Goal: Task Accomplishment & Management: Use online tool/utility

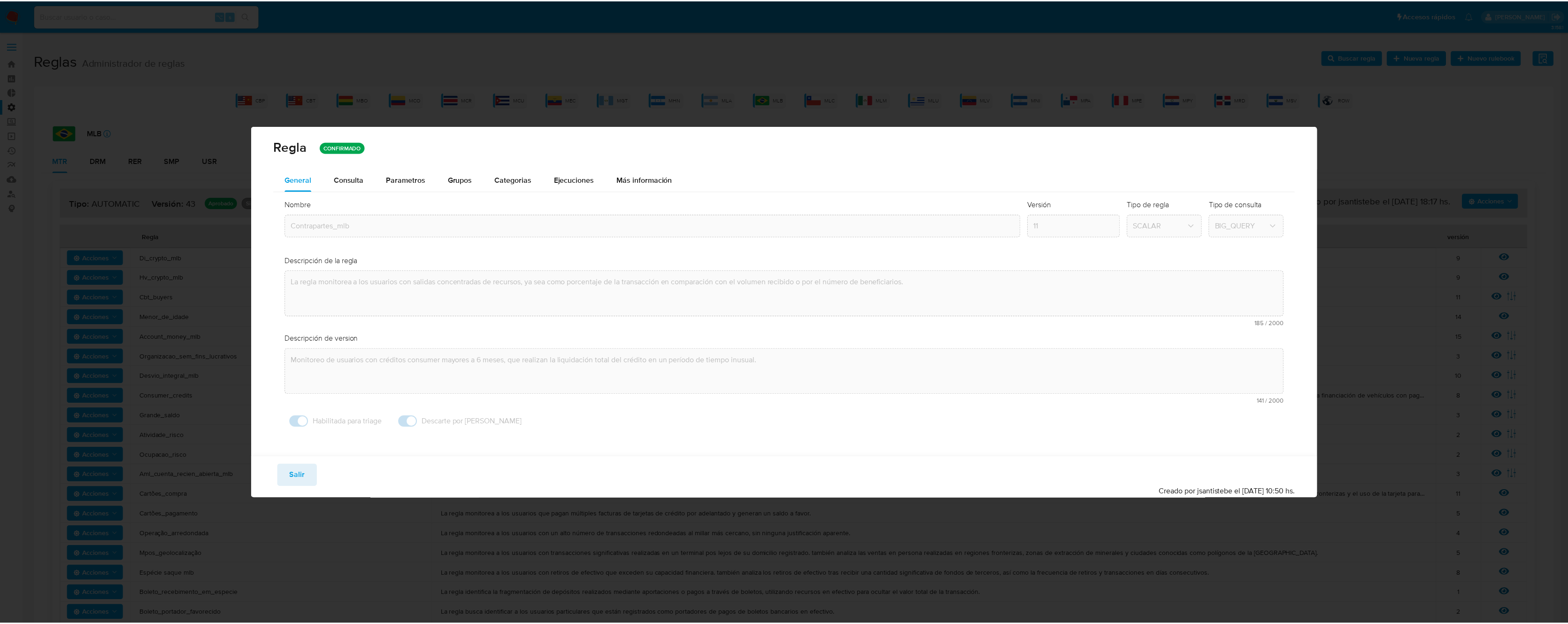
scroll to position [566, 0]
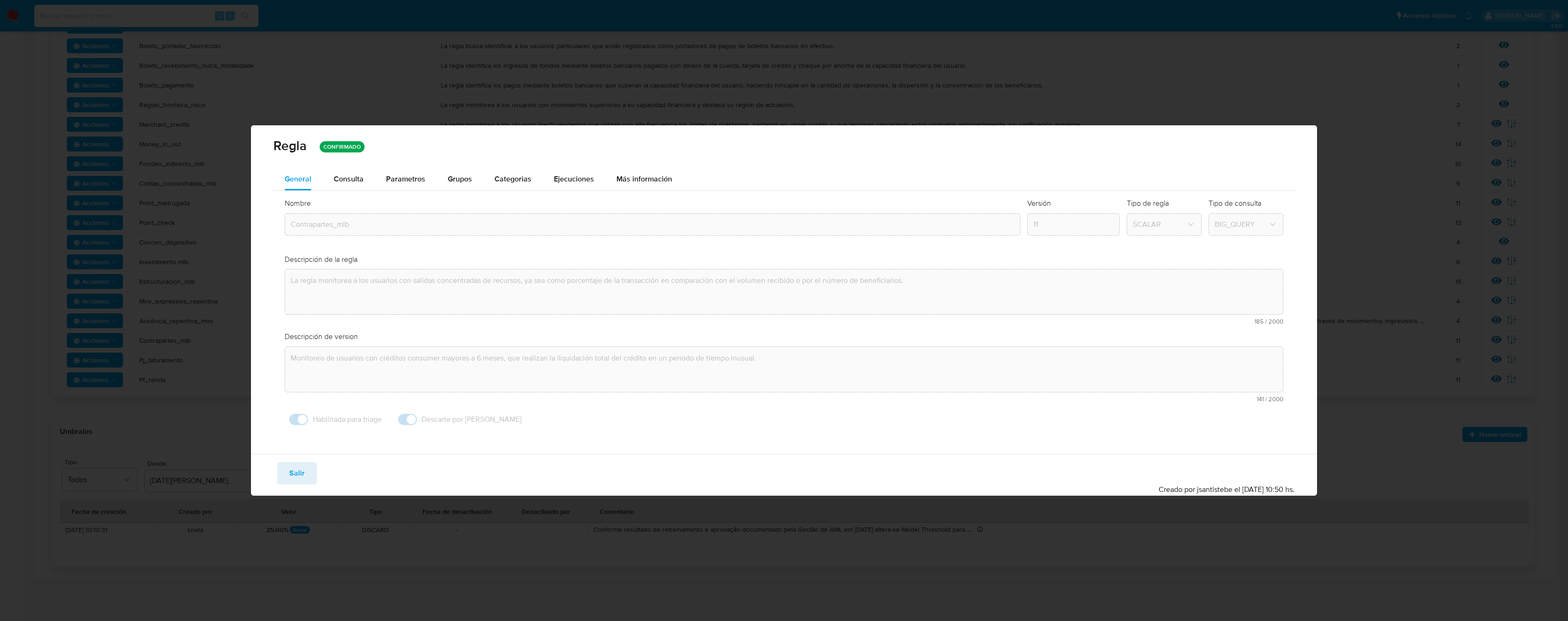
click at [290, 477] on span "Salir" at bounding box center [296, 473] width 15 height 21
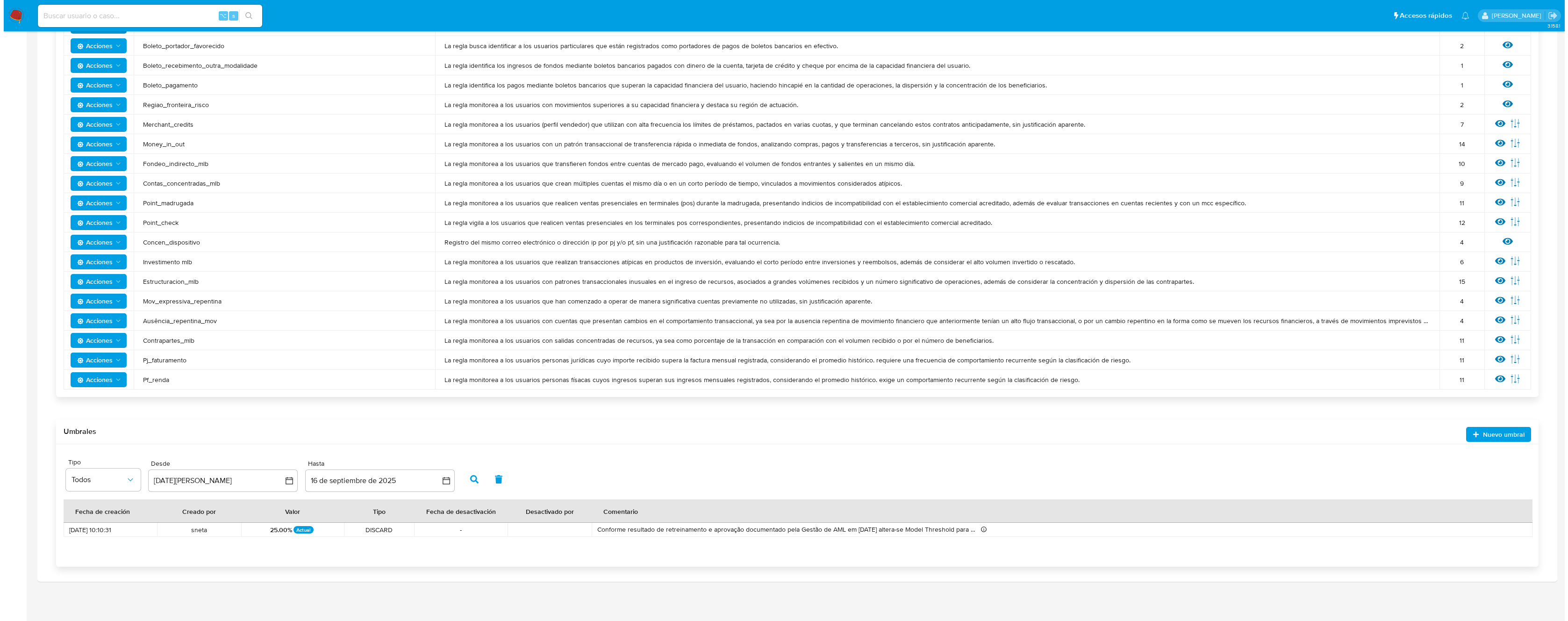
scroll to position [0, 0]
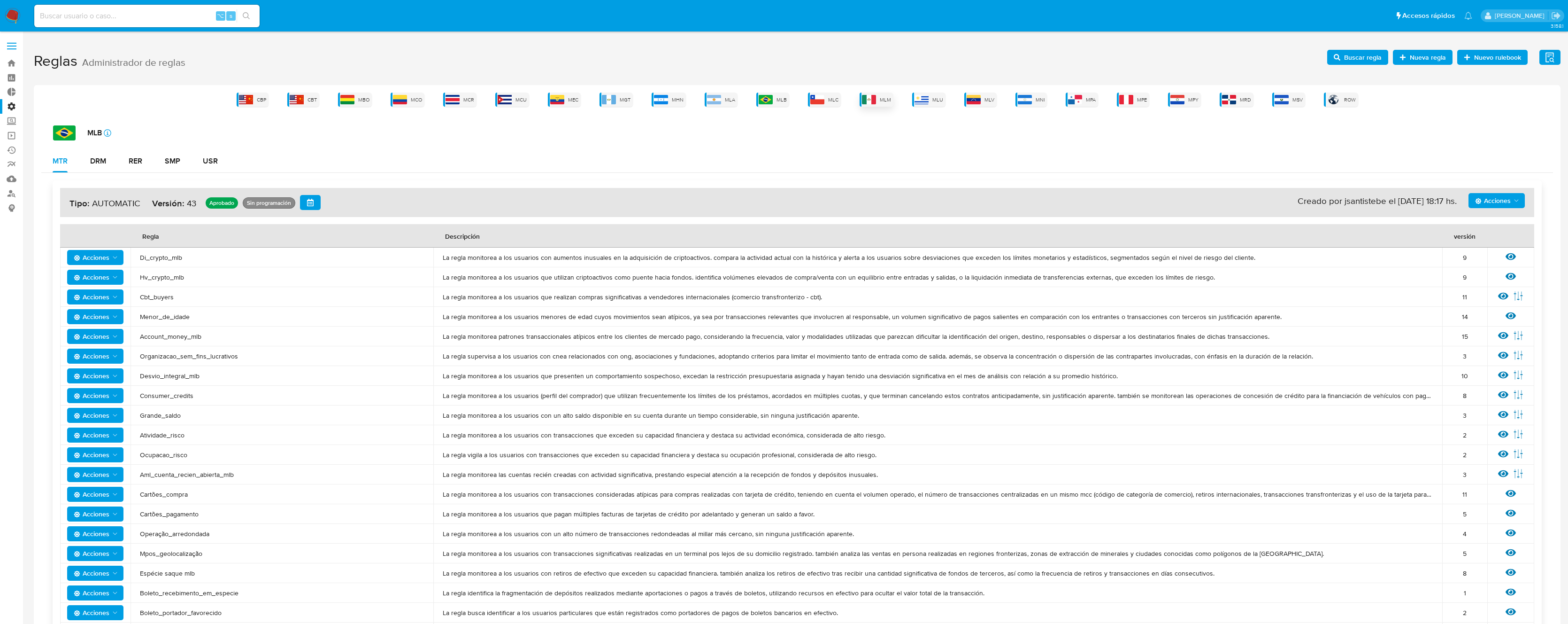
click at [879, 97] on div "MLM" at bounding box center [876, 99] width 34 height 14
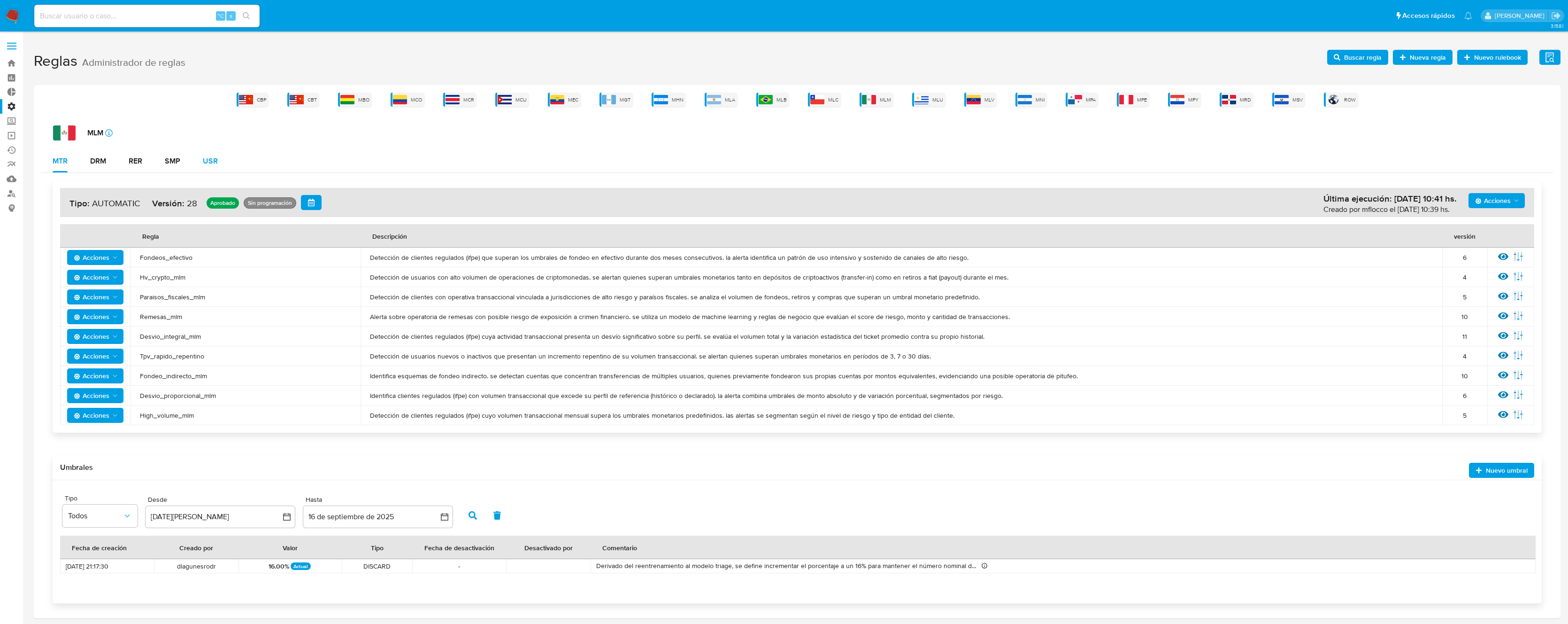
click at [209, 160] on div "USR" at bounding box center [210, 161] width 15 height 7
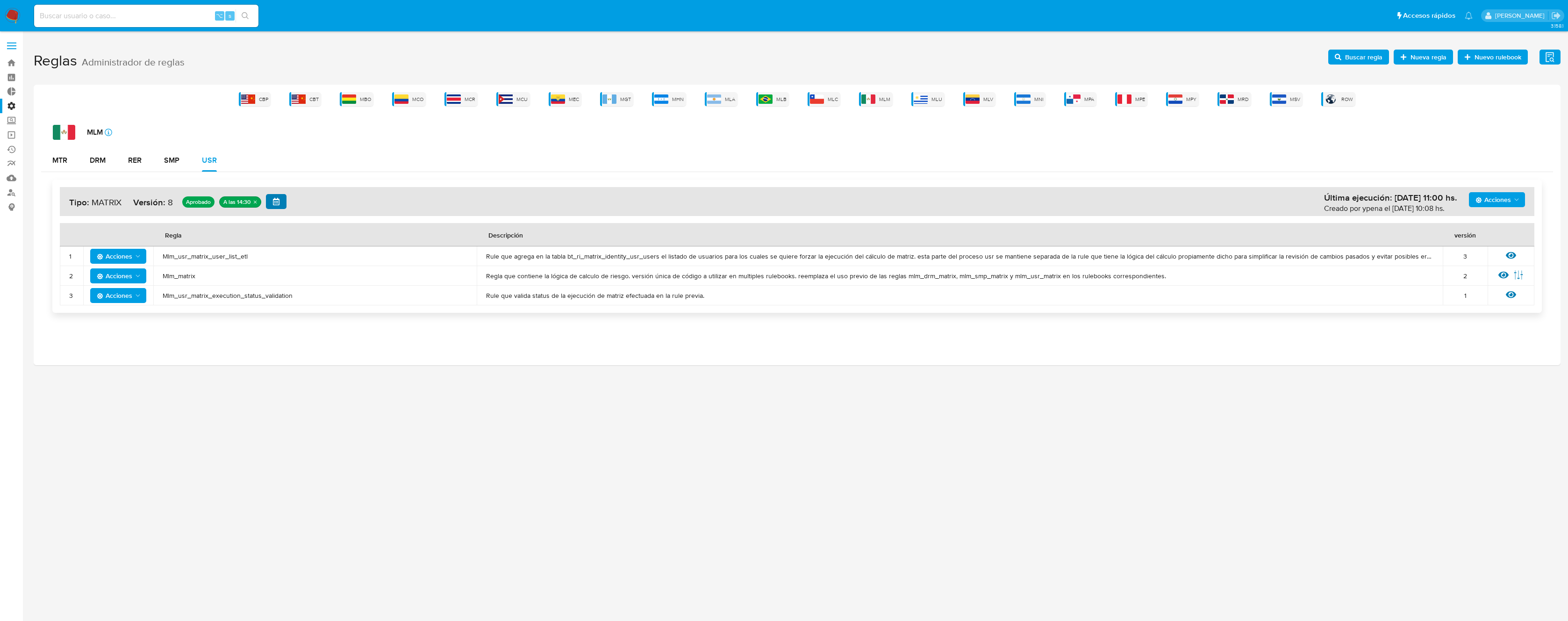
click at [274, 202] on icon "button" at bounding box center [276, 202] width 7 height 7
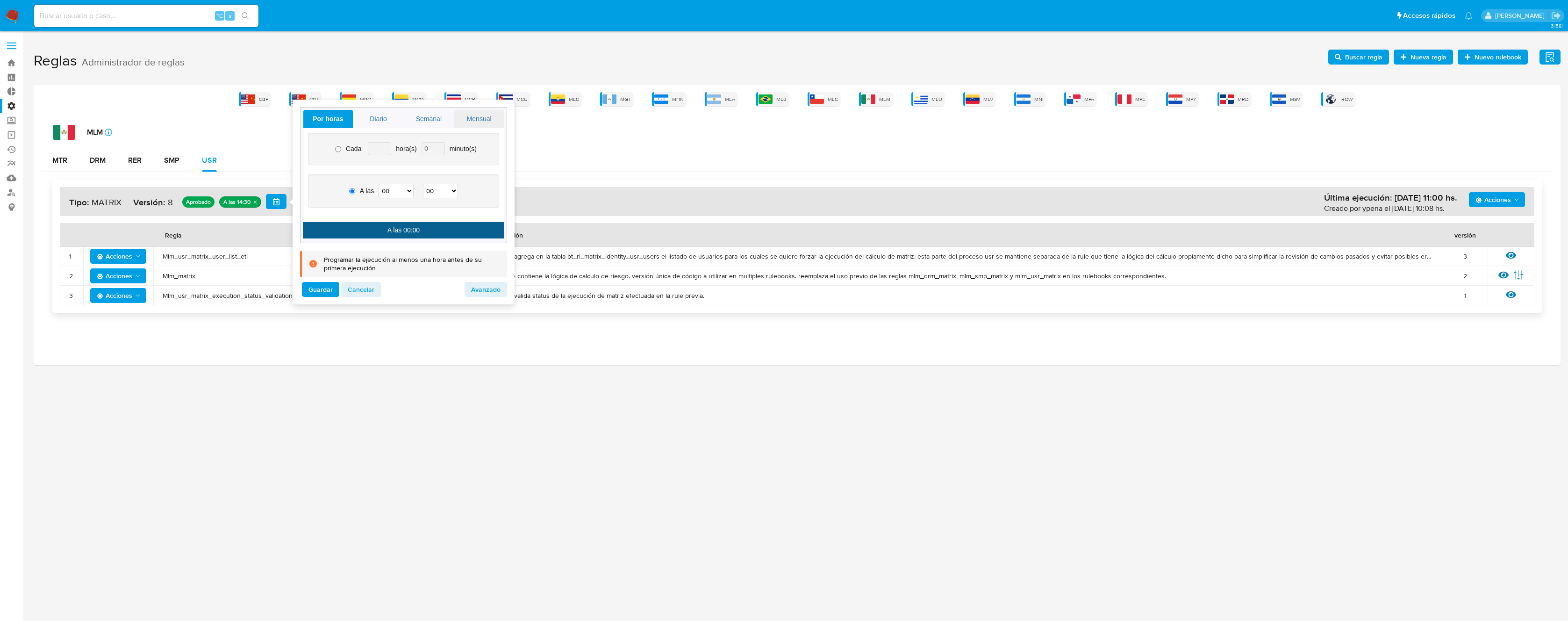
click at [483, 122] on link "Mensual" at bounding box center [478, 119] width 49 height 18
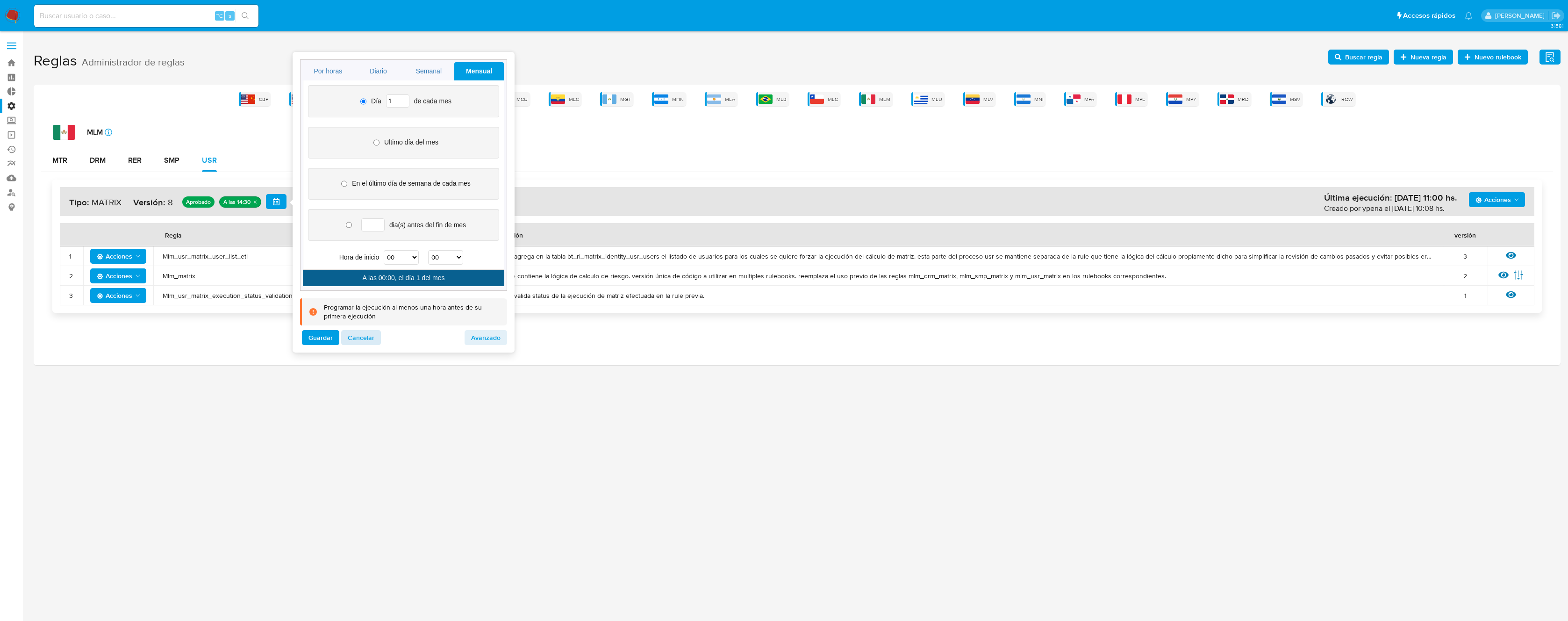
click at [363, 341] on span "Cancelar" at bounding box center [361, 337] width 27 height 13
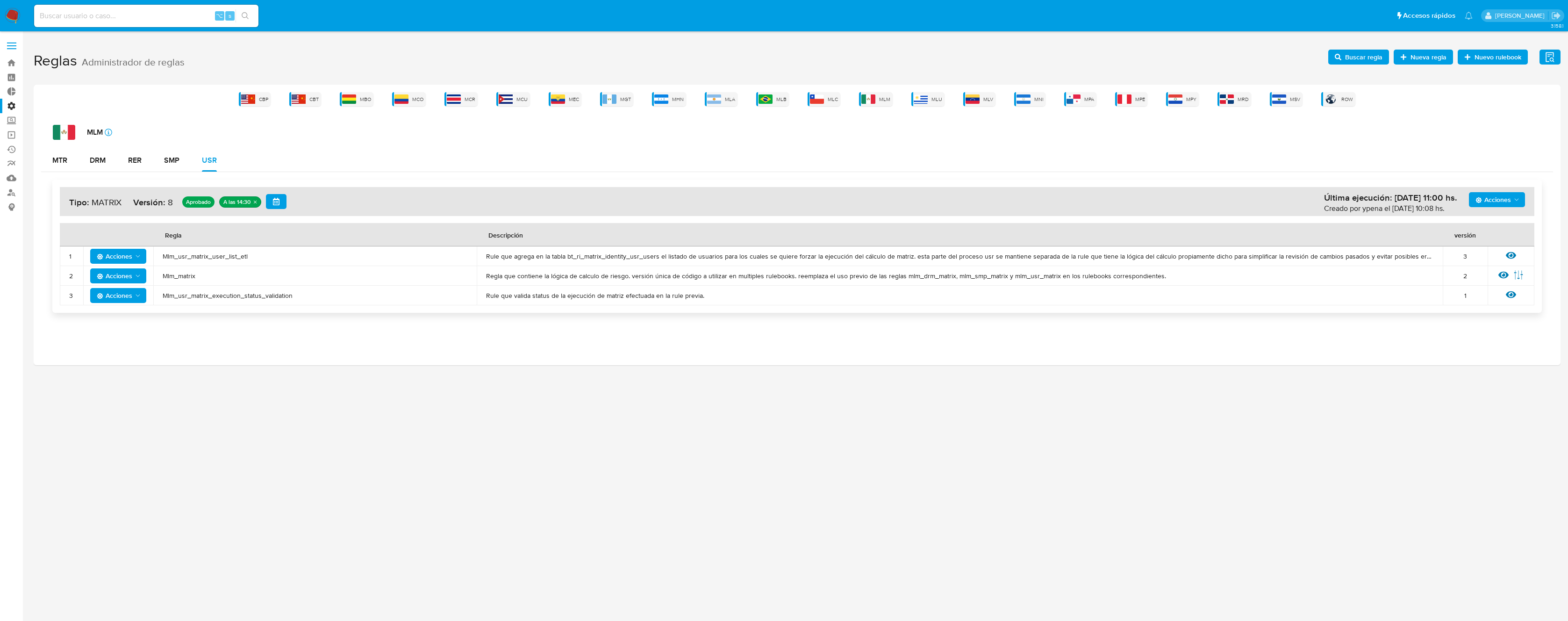
click at [255, 199] on icon "quitar undefined" at bounding box center [255, 202] width 5 height 5
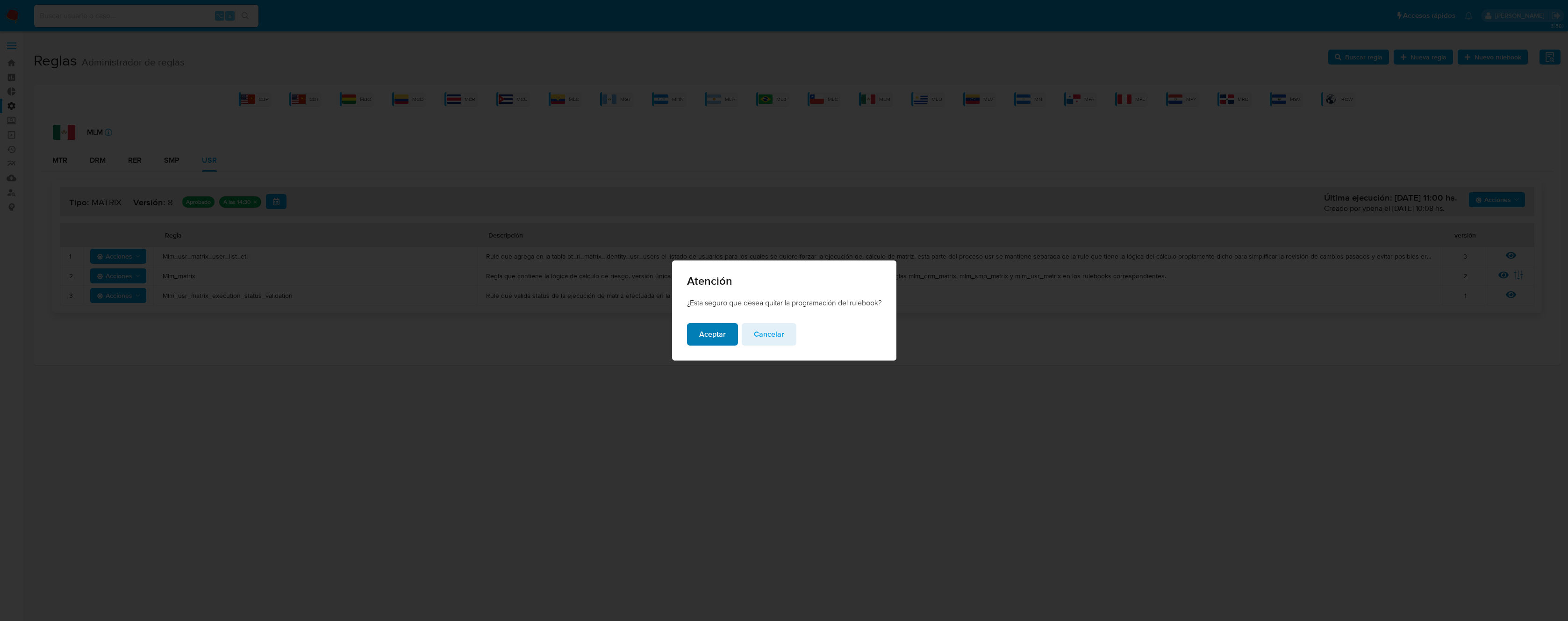
click at [705, 333] on span "Aceptar" at bounding box center [713, 334] width 27 height 21
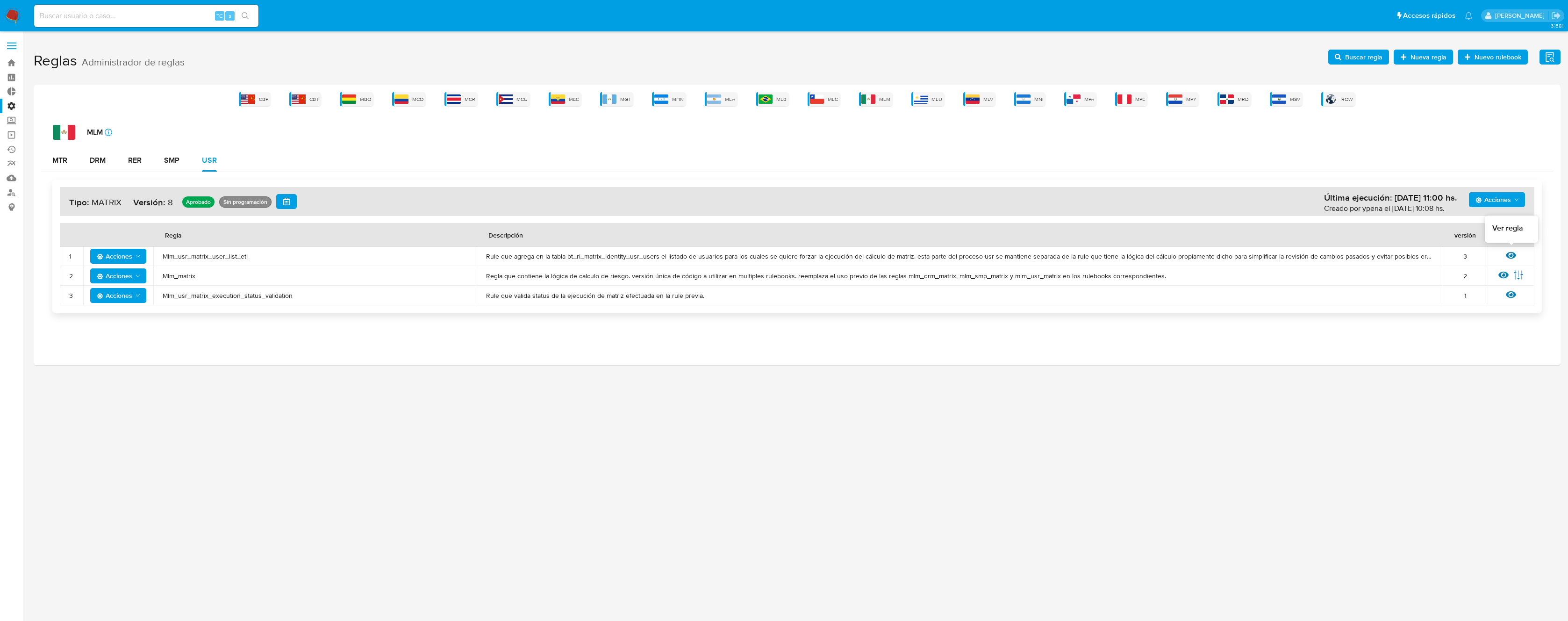
click at [1510, 254] on icon at bounding box center [1511, 256] width 10 height 7
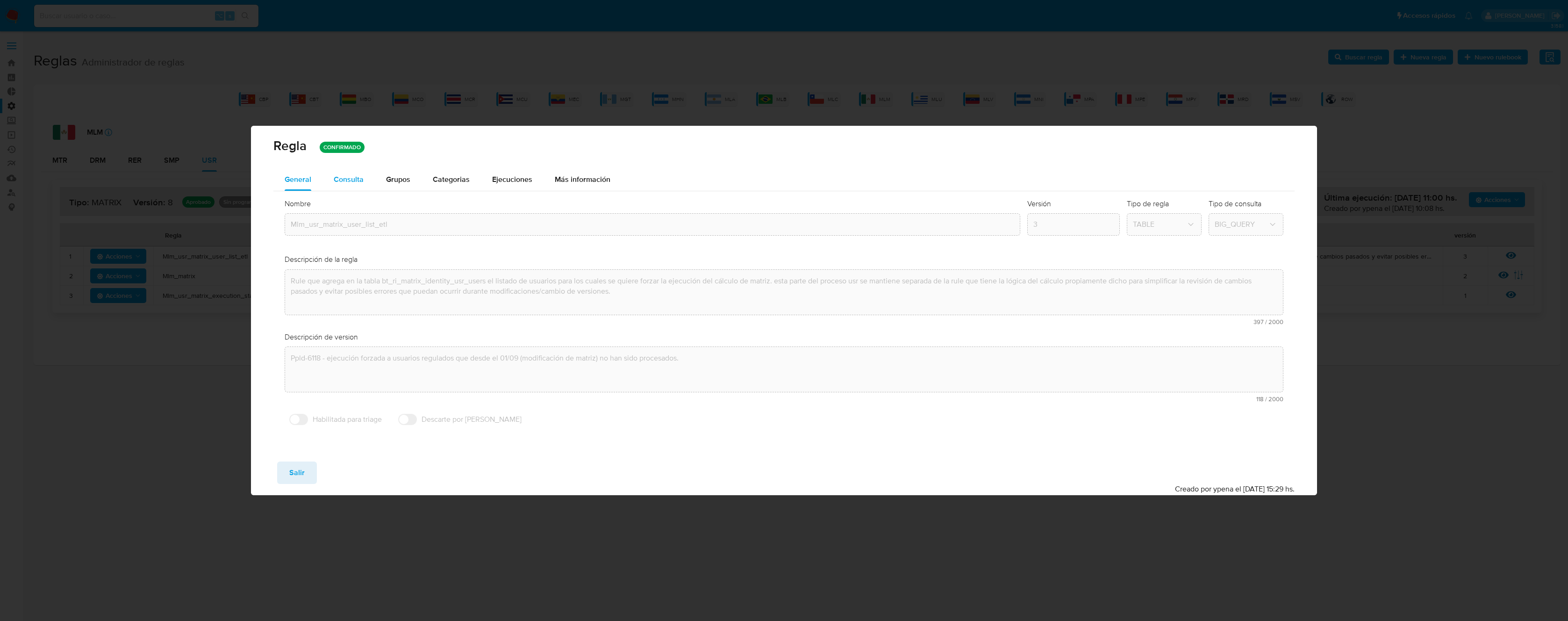
click at [349, 179] on span "Consulta" at bounding box center [348, 180] width 30 height 11
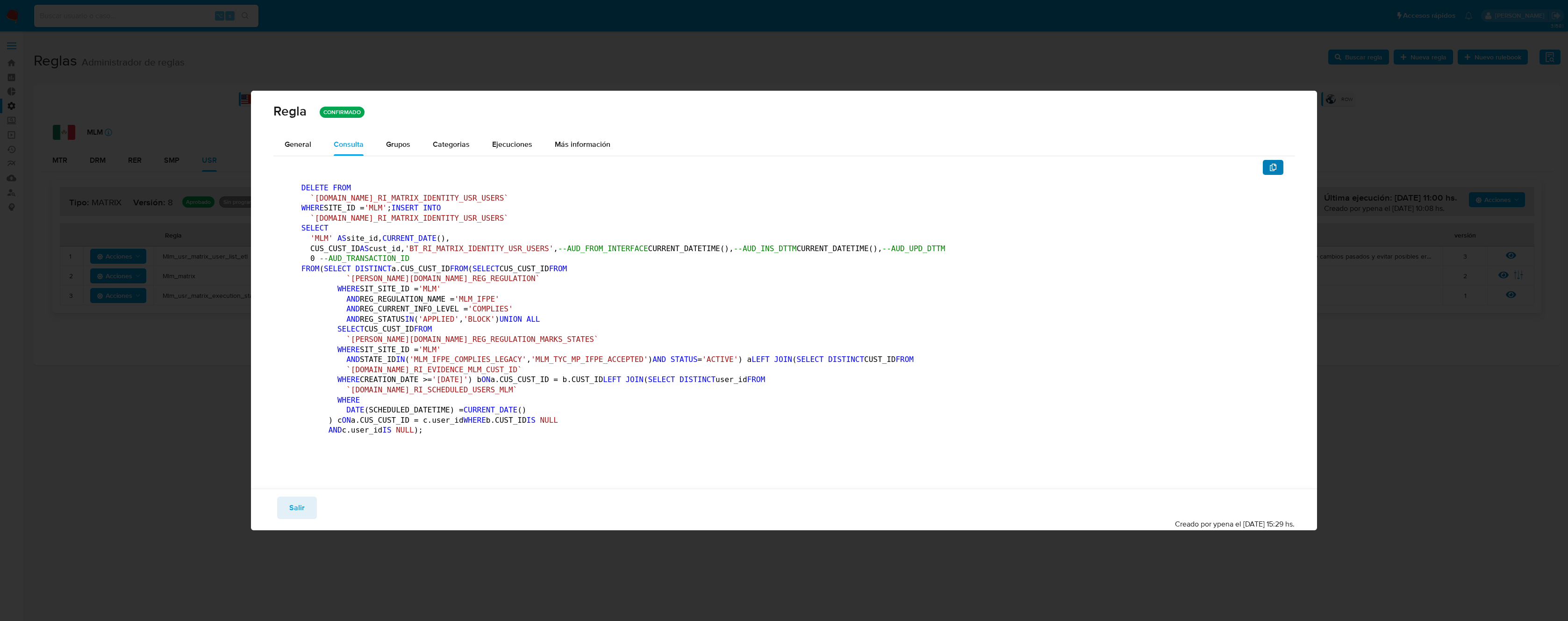
click at [1263, 160] on button "button" at bounding box center [1273, 167] width 21 height 15
drag, startPoint x: 248, startPoint y: 285, endPoint x: 253, endPoint y: 279, distance: 7.8
click at [251, 283] on div "General Consulta Parametros Evidencias Grupos Categorias Ejecuciones Más inform…" at bounding box center [783, 311] width 1066 height 356
click at [304, 519] on button "Salir" at bounding box center [296, 507] width 40 height 23
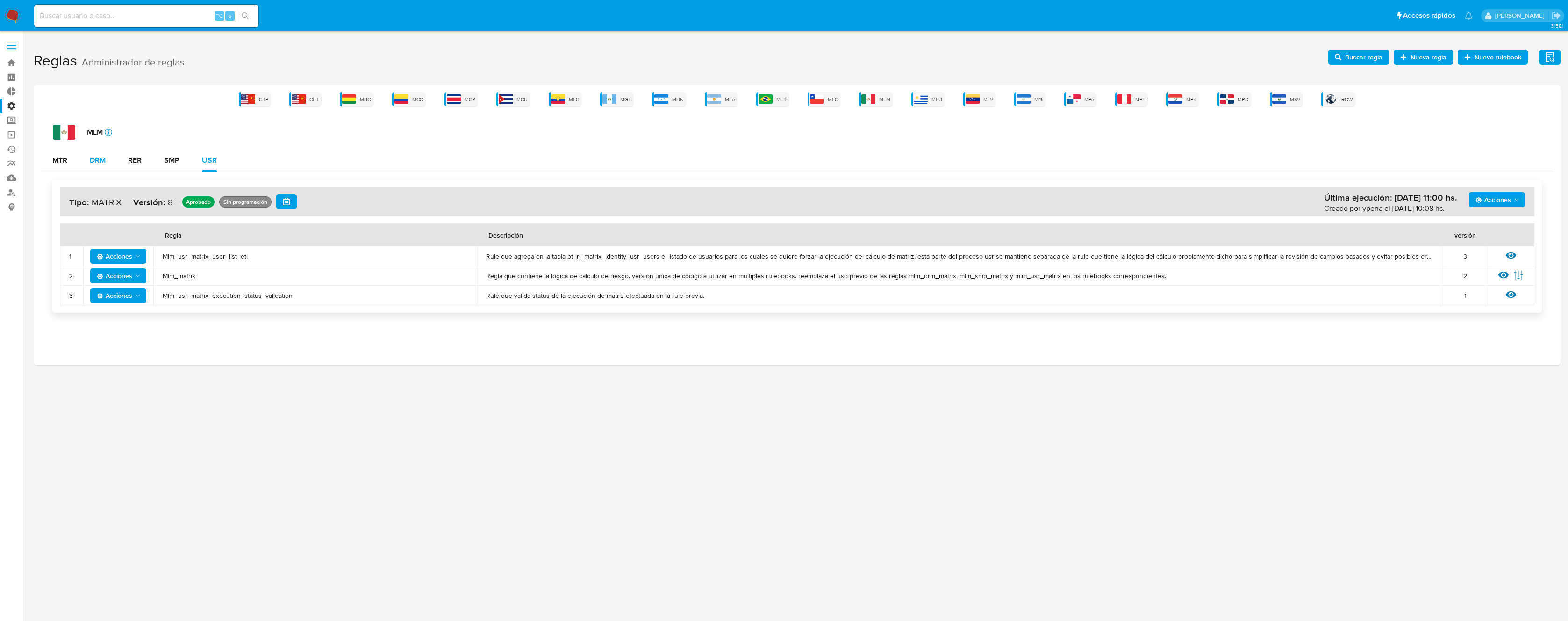
click at [93, 170] on div "DRM" at bounding box center [97, 160] width 16 height 23
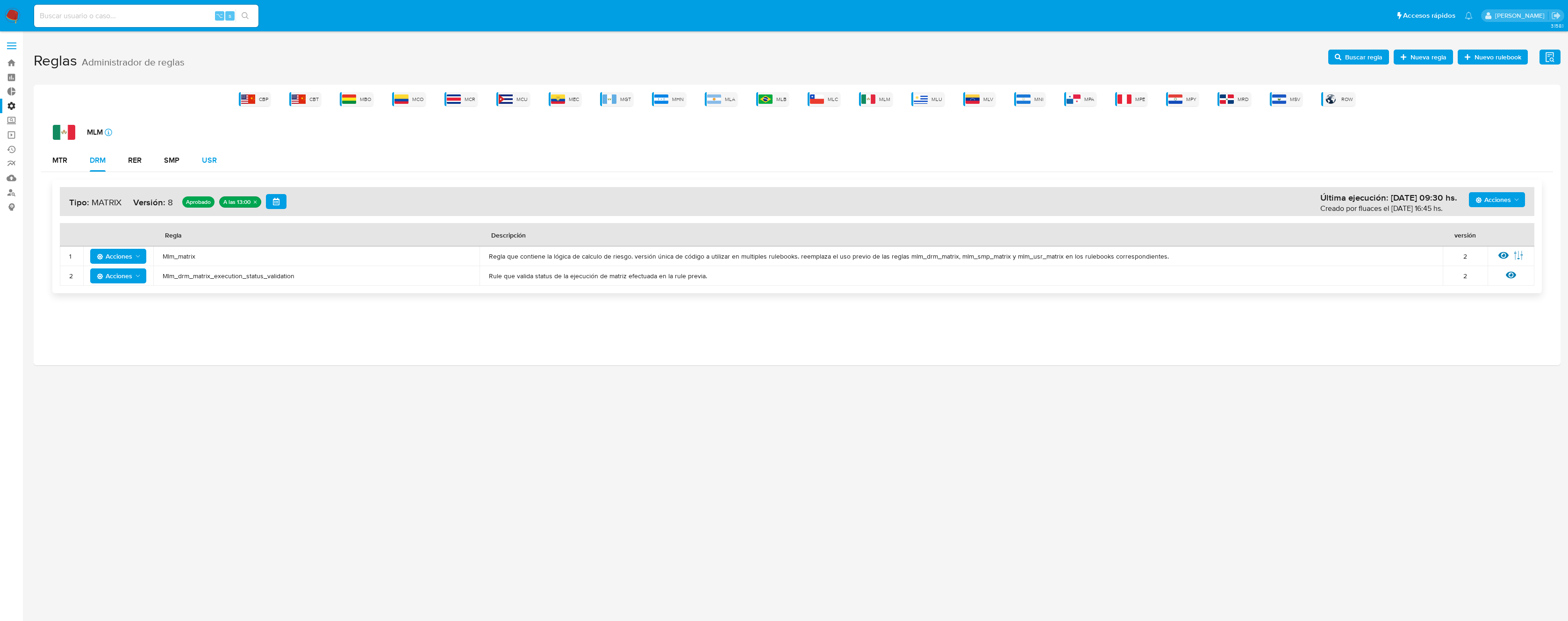
click at [199, 164] on button "USR" at bounding box center [209, 160] width 37 height 23
